Goal: Task Accomplishment & Management: Manage account settings

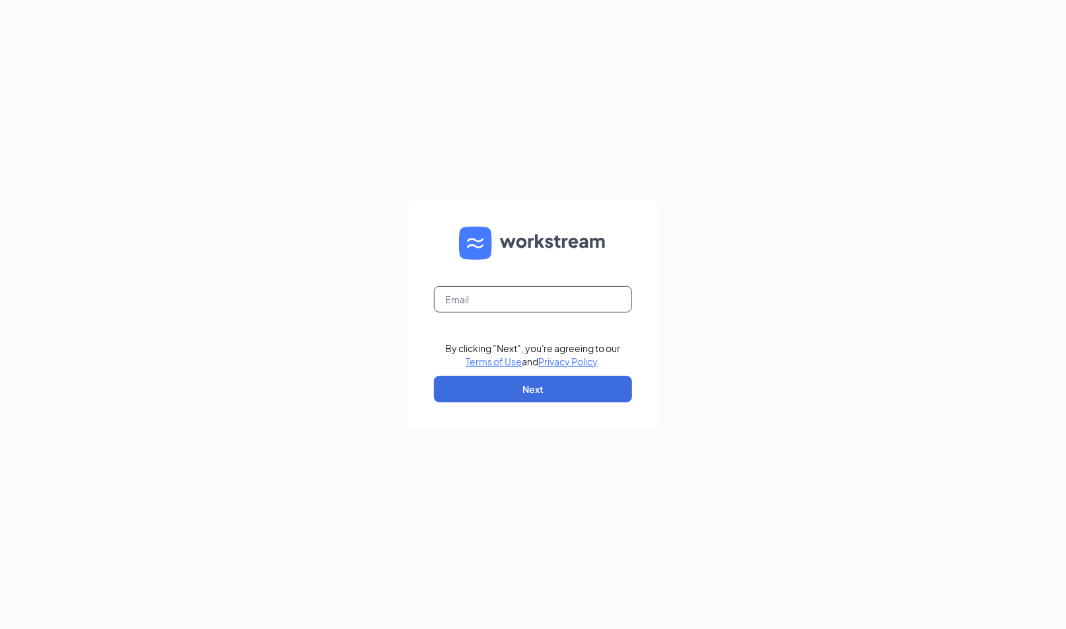
click at [487, 291] on input "text" at bounding box center [533, 299] width 198 height 26
type input "dia.mercado+release@workstream.is"
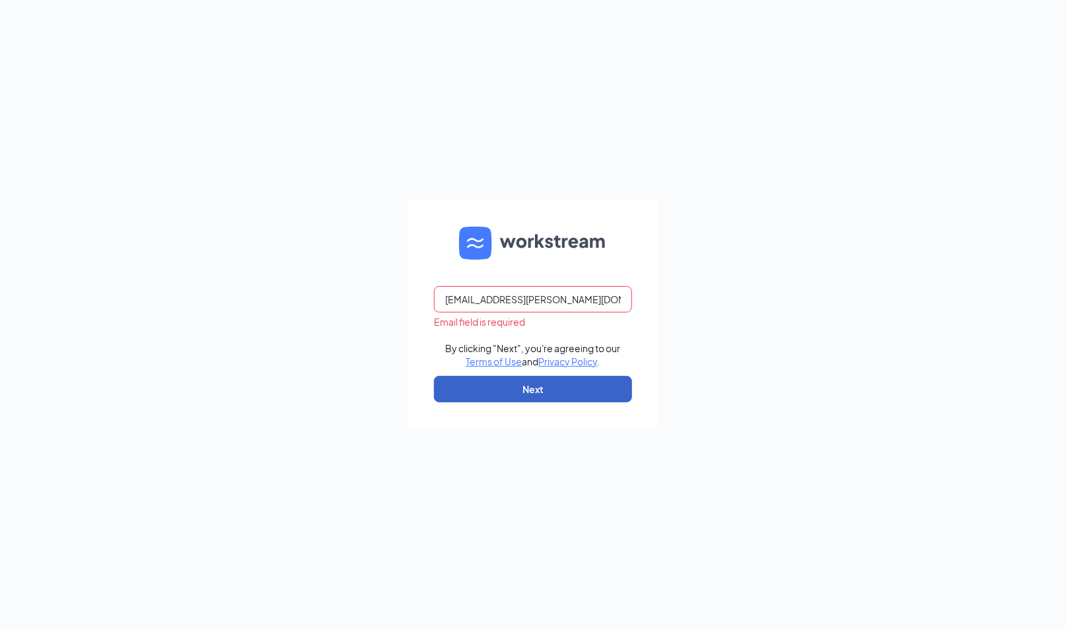
click at [573, 394] on button "Next" at bounding box center [533, 389] width 198 height 26
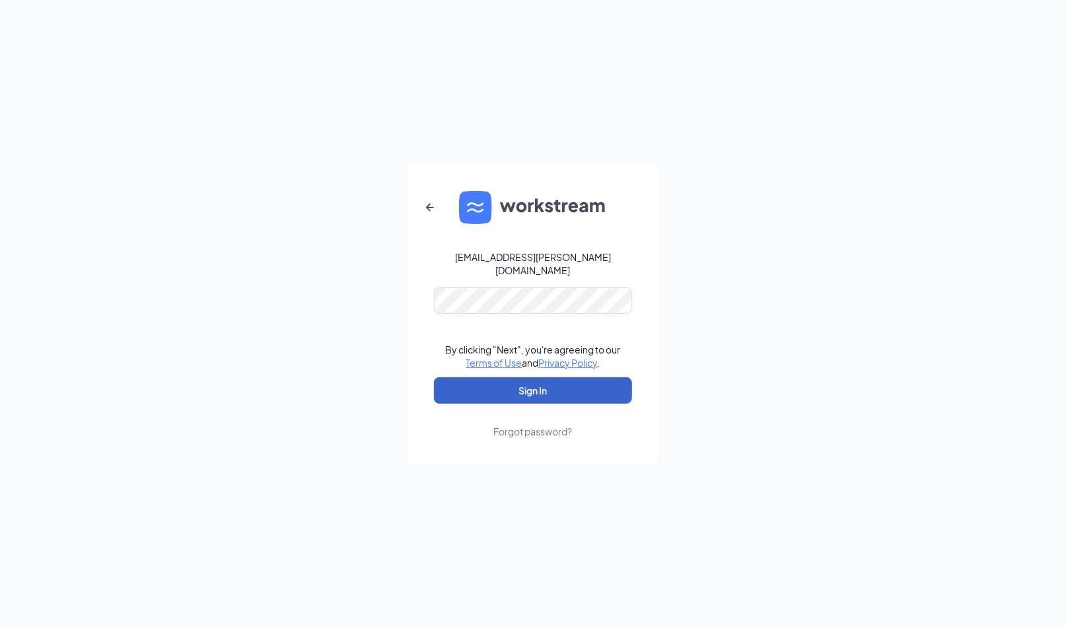
click at [571, 386] on button "Sign In" at bounding box center [533, 390] width 198 height 26
click at [597, 382] on button "Sign In" at bounding box center [533, 390] width 198 height 26
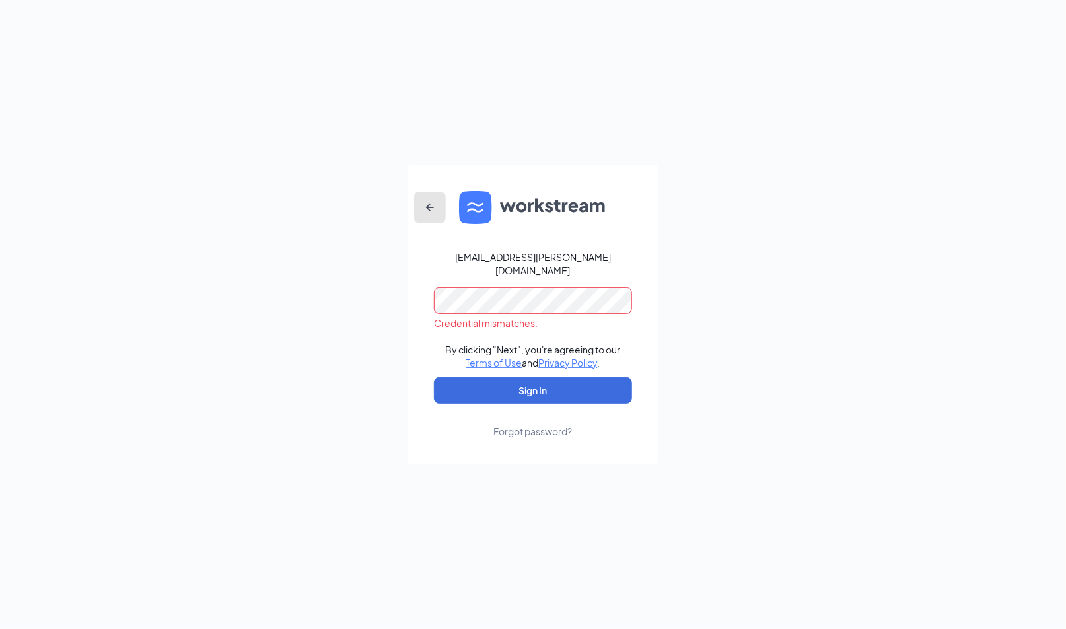
click at [429, 203] on button "button" at bounding box center [430, 208] width 32 height 32
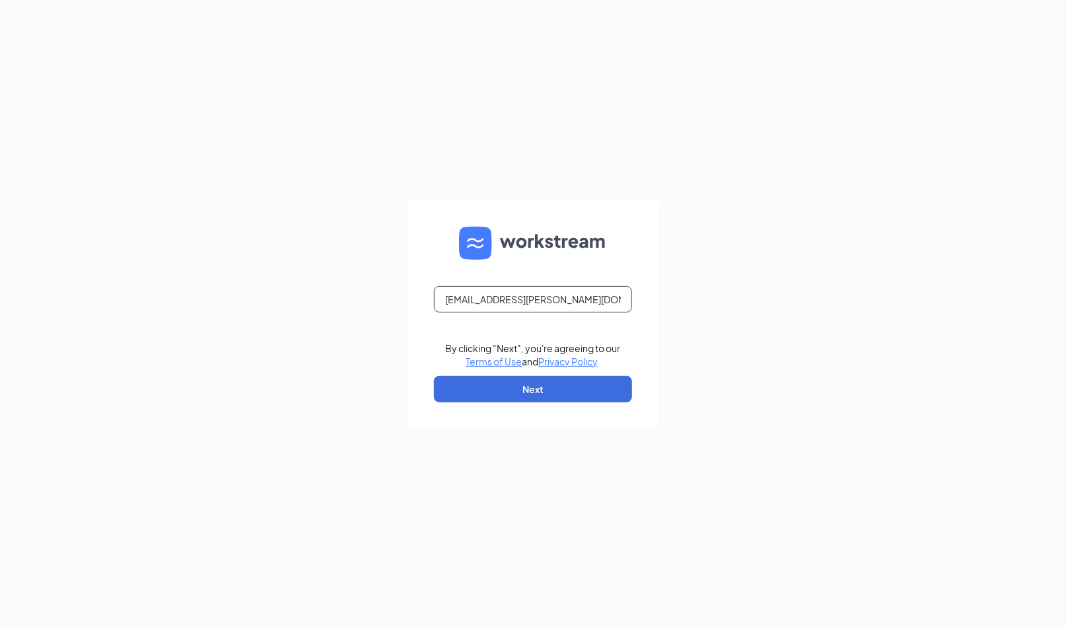
click at [485, 304] on input "dia.mercado+release@workstream.is" at bounding box center [533, 299] width 198 height 26
type input "[EMAIL_ADDRESS][PERSON_NAME][DOMAIN_NAME]"
click at [579, 378] on button "Next" at bounding box center [533, 389] width 198 height 26
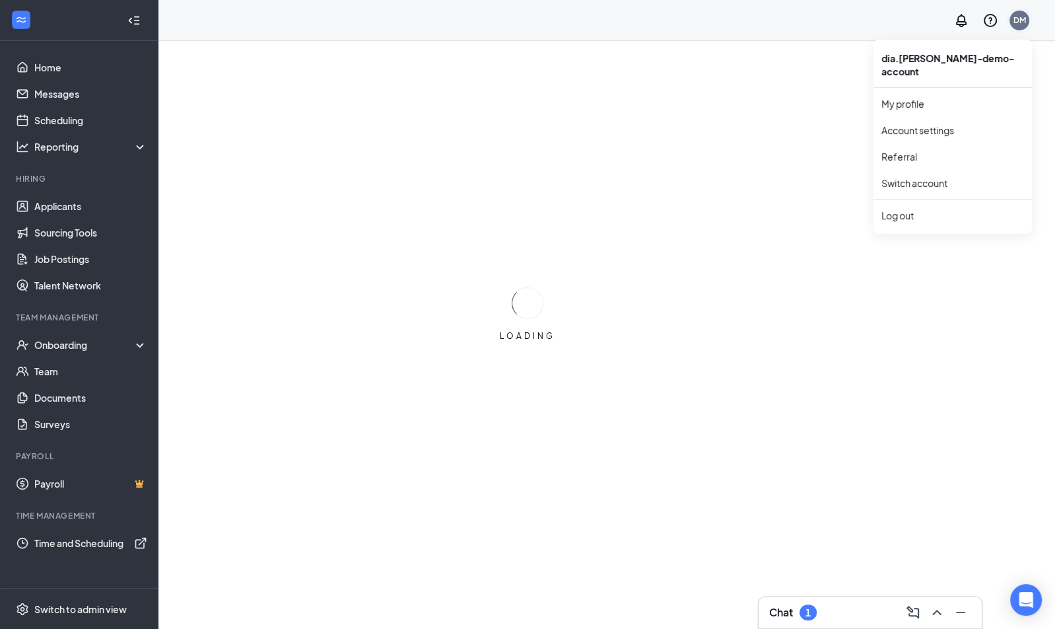
click at [1026, 26] on div "DM" at bounding box center [1020, 21] width 20 height 20
drag, startPoint x: 903, startPoint y: 65, endPoint x: 1023, endPoint y: 58, distance: 120.4
click at [1023, 57] on div "dia.mercado-demo-account" at bounding box center [953, 65] width 159 height 40
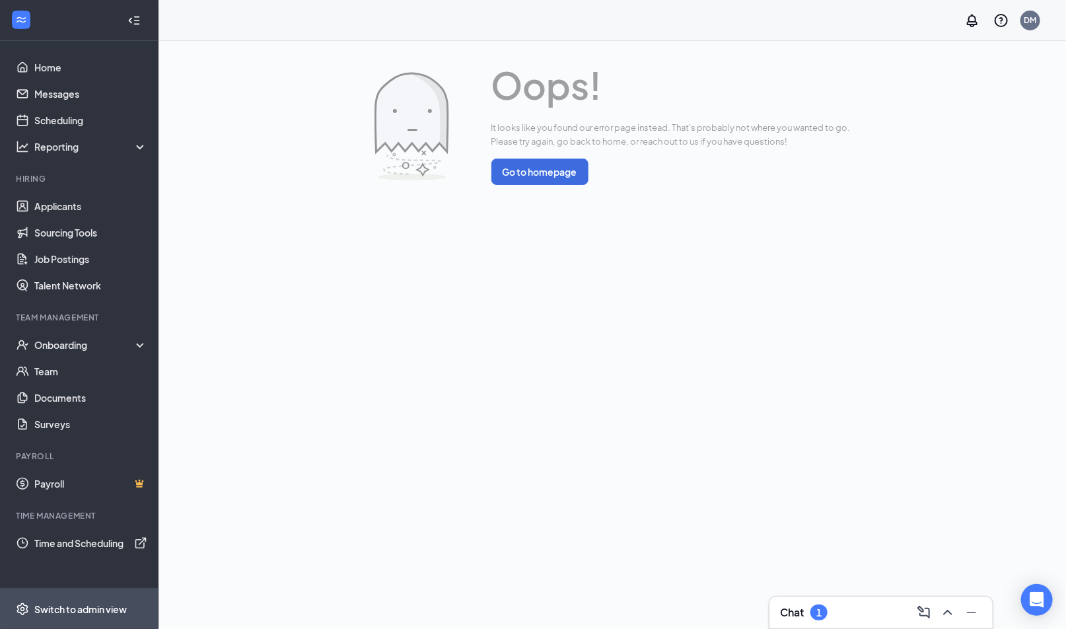
click at [53, 622] on span "Switch to admin view" at bounding box center [90, 608] width 113 height 40
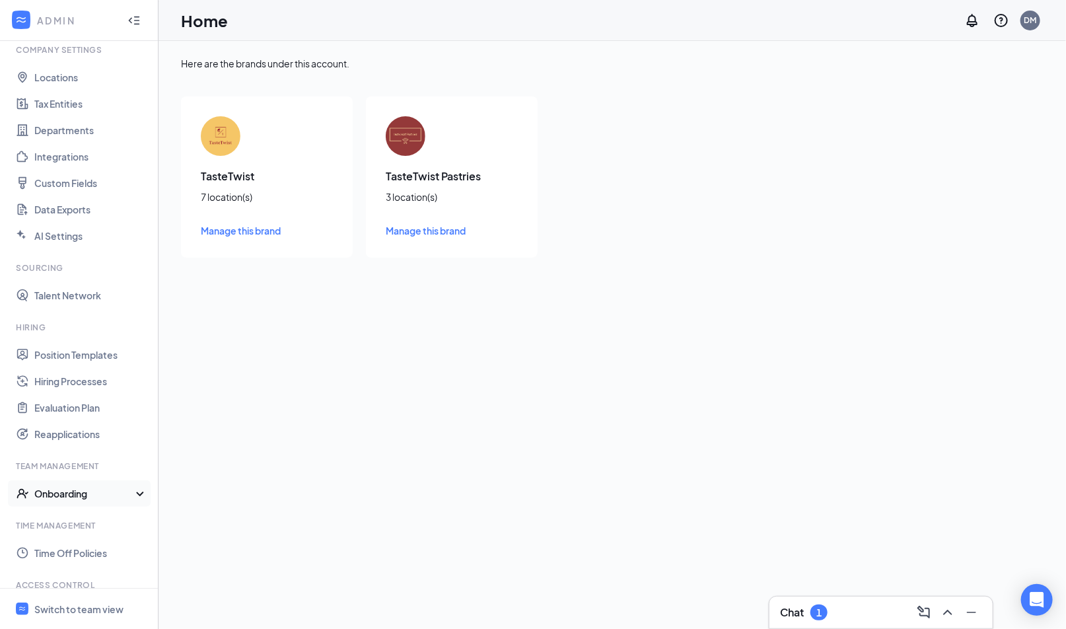
scroll to position [119, 0]
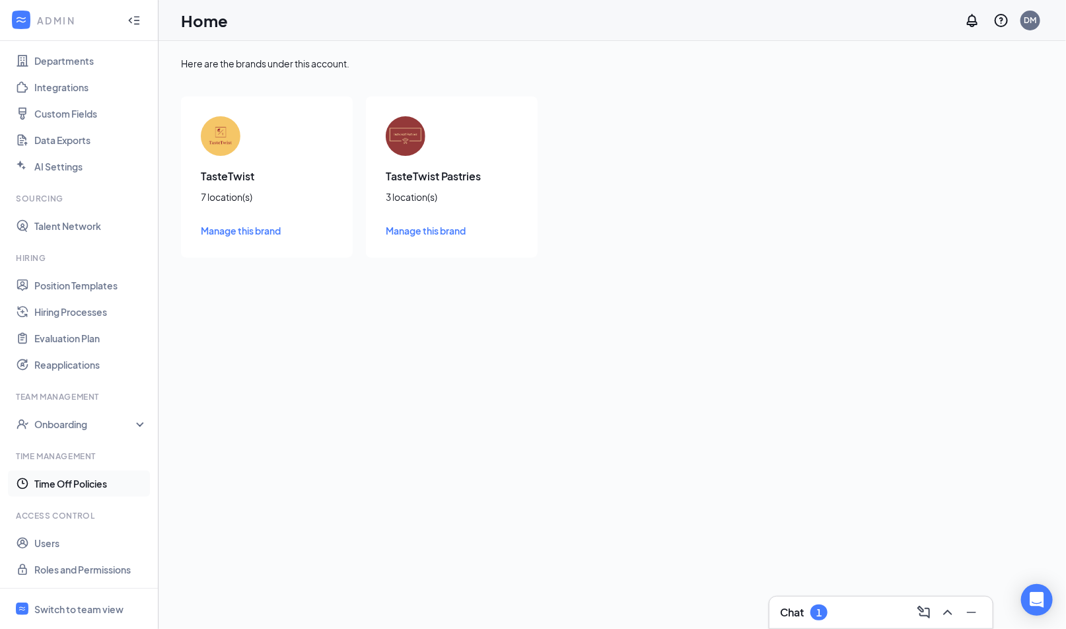
click at [79, 470] on ul "Time Off Policies" at bounding box center [79, 483] width 158 height 26
click at [76, 489] on link "Time Off Policies" at bounding box center [90, 483] width 113 height 26
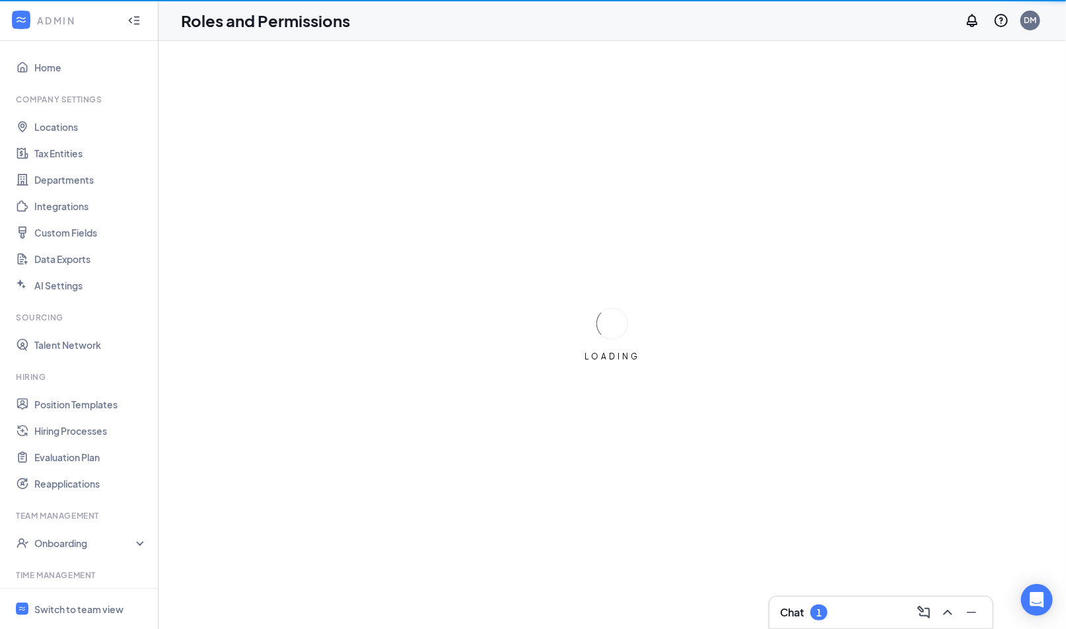
click at [59, 534] on ul "Home Company Settings Locations Tax Entities Departments Integrations Custom Fi…" at bounding box center [79, 374] width 158 height 666
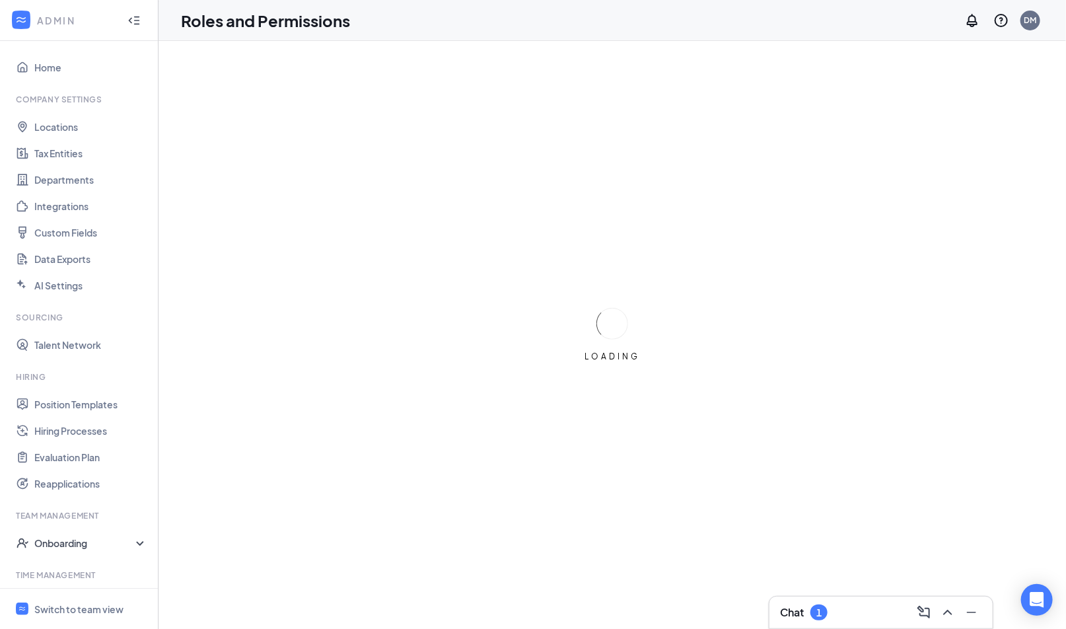
scroll to position [119, 0]
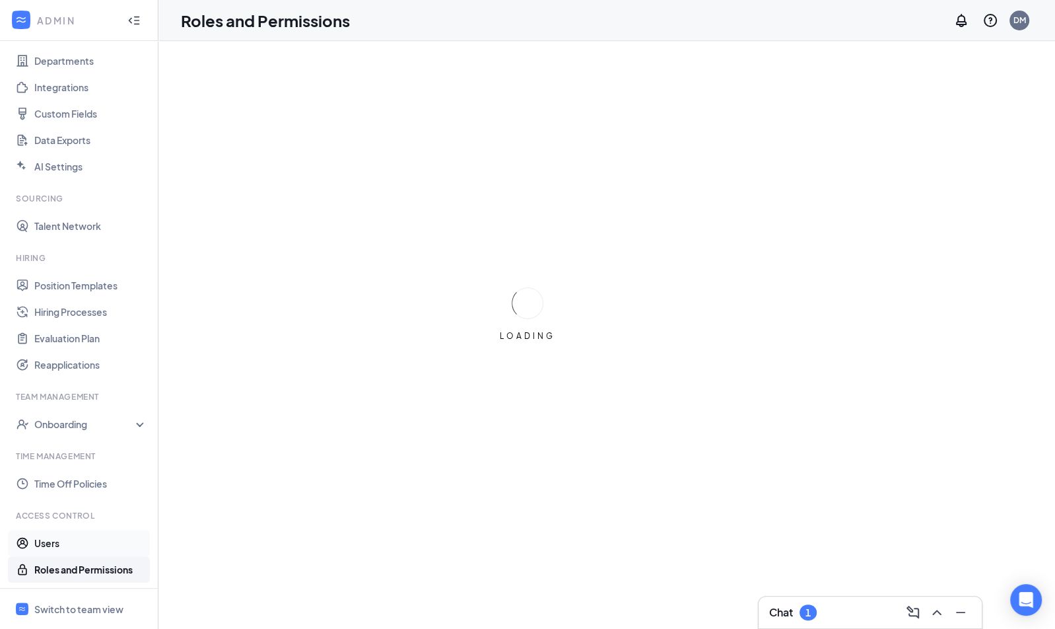
click at [53, 554] on link "Users" at bounding box center [90, 543] width 113 height 26
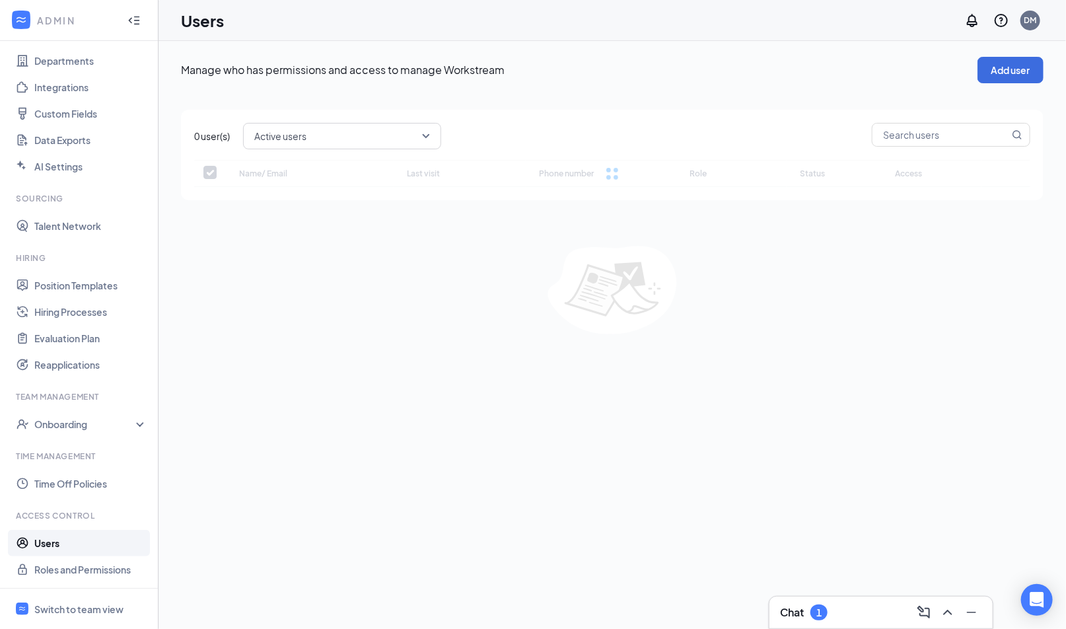
checkbox input "false"
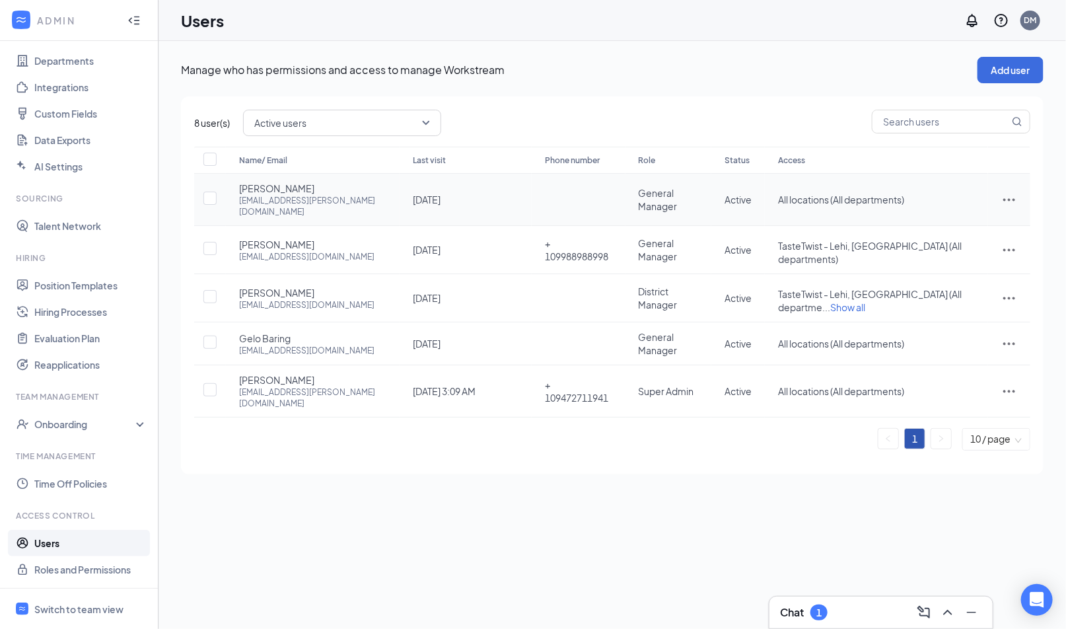
click at [283, 185] on span "[PERSON_NAME]" at bounding box center [276, 188] width 75 height 13
click at [1014, 199] on icon "ActionsIcon" at bounding box center [1009, 200] width 12 height 3
click at [990, 223] on span "Edit user" at bounding box center [966, 220] width 82 height 15
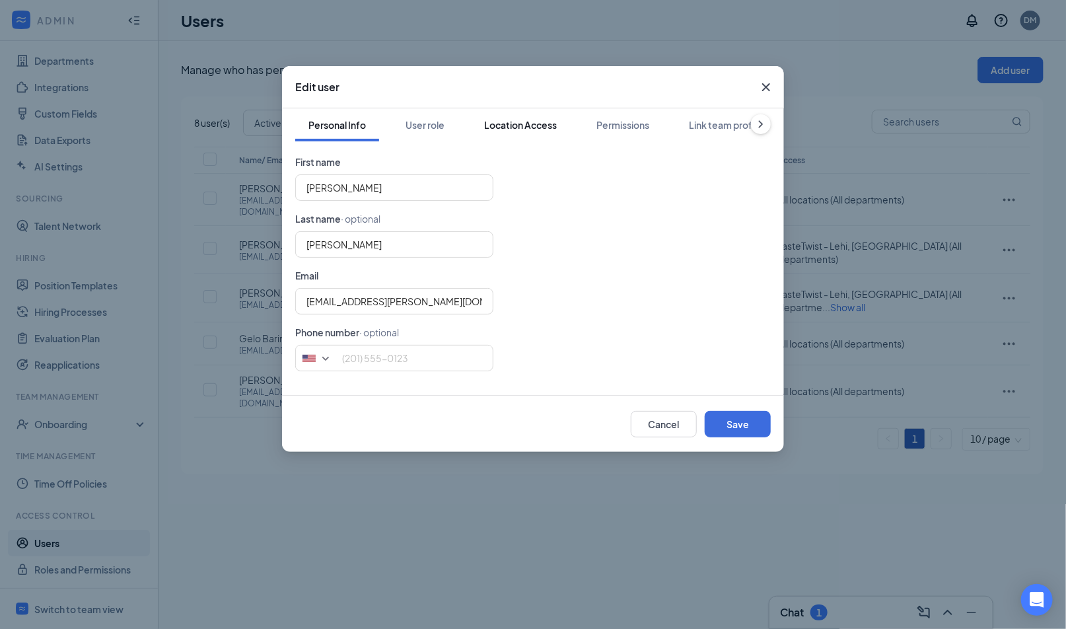
click at [534, 120] on div "Location Access" at bounding box center [520, 124] width 73 height 13
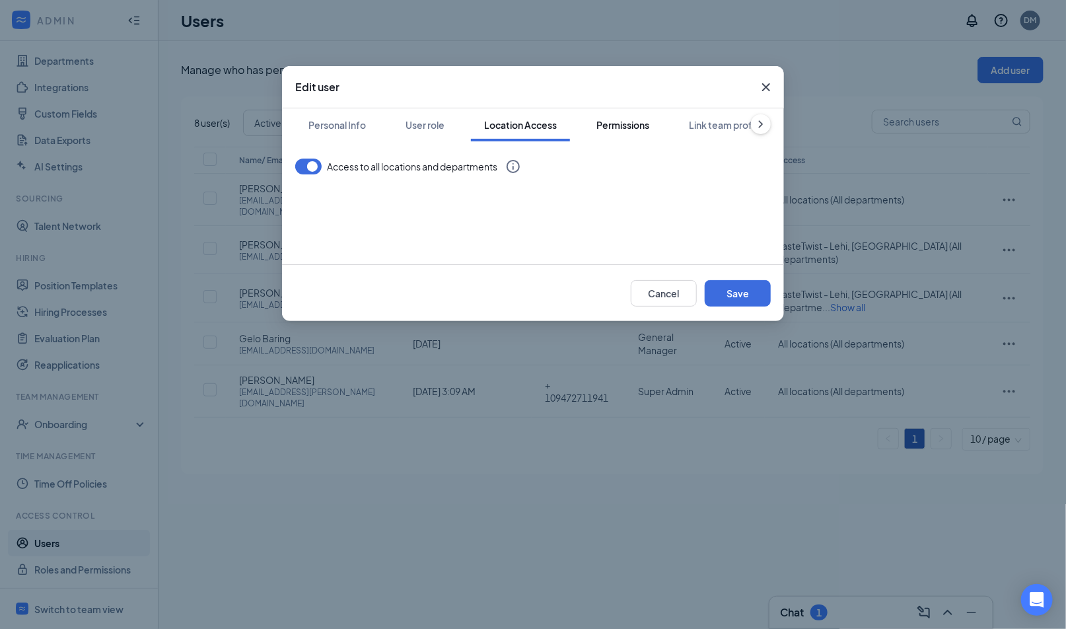
click at [636, 127] on div "Permissions" at bounding box center [622, 124] width 53 height 13
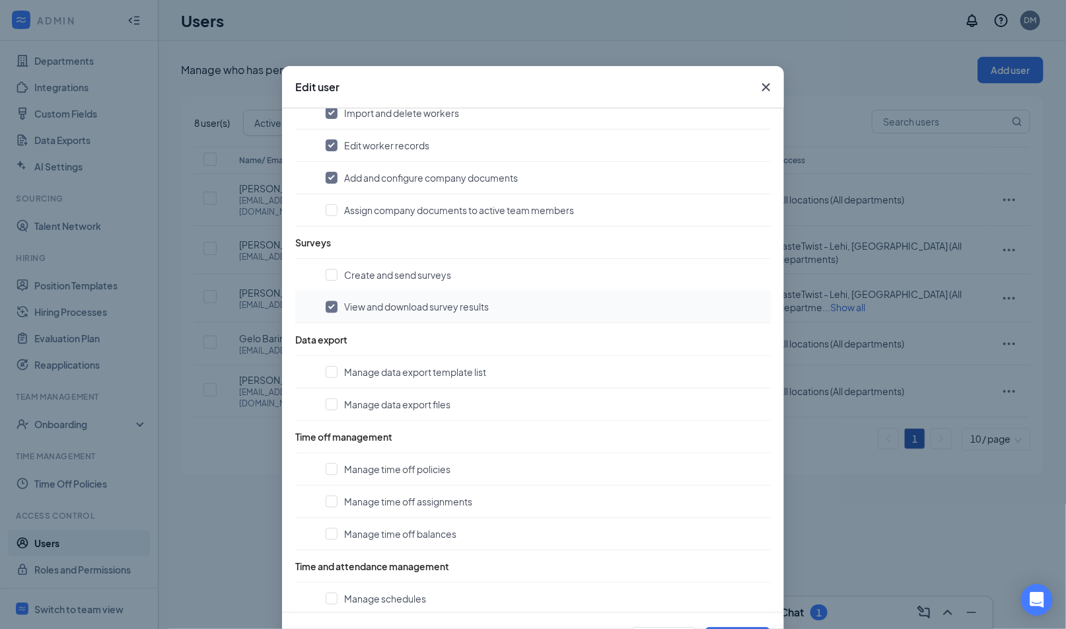
scroll to position [1234, 0]
